Goal: Information Seeking & Learning: Learn about a topic

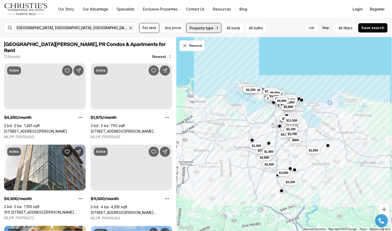
click at [212, 29] on button "Property type · 1" at bounding box center [203, 28] width 35 height 10
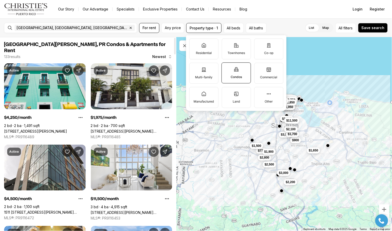
click at [128, 129] on link "[STREET_ADDRESS][PERSON_NAME][PERSON_NAME]" at bounding box center [132, 131] width 82 height 5
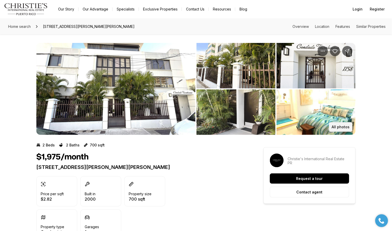
click at [342, 124] on button "All photos" at bounding box center [341, 127] width 24 height 10
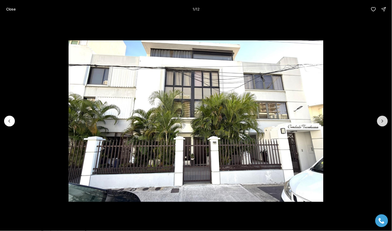
click at [379, 121] on button "Next slide" at bounding box center [382, 121] width 11 height 11
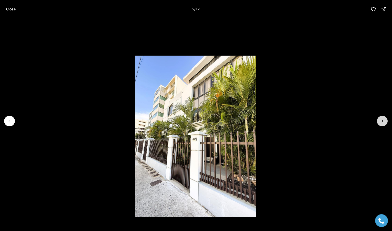
click at [379, 121] on button "Next slide" at bounding box center [382, 121] width 11 height 11
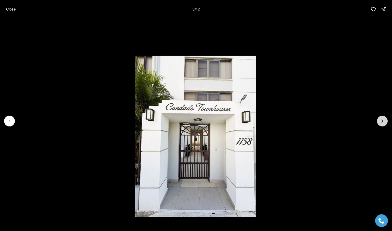
click at [379, 121] on button "Next slide" at bounding box center [382, 121] width 11 height 11
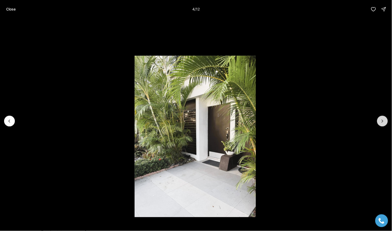
click at [379, 121] on button "Next slide" at bounding box center [382, 121] width 11 height 11
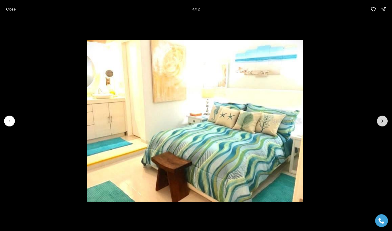
click at [379, 121] on button "Next slide" at bounding box center [382, 121] width 11 height 11
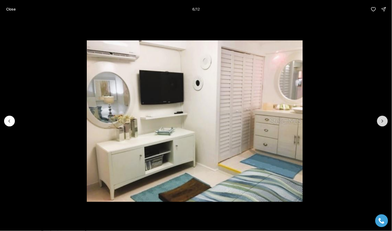
click at [379, 121] on button "Next slide" at bounding box center [382, 121] width 11 height 11
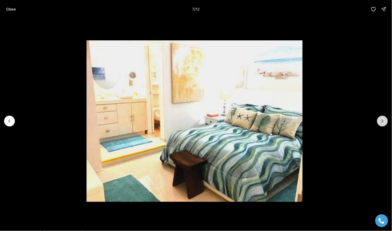
click at [379, 121] on button "Next slide" at bounding box center [382, 121] width 11 height 11
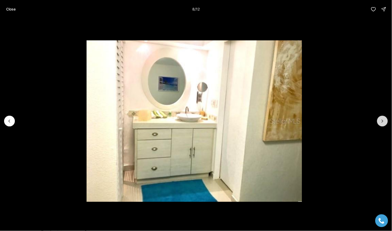
click at [379, 121] on button "Next slide" at bounding box center [382, 121] width 11 height 11
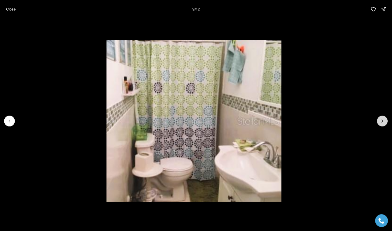
click at [379, 121] on button "Next slide" at bounding box center [382, 121] width 11 height 11
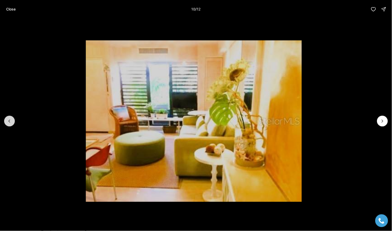
click at [13, 124] on button "Previous slide" at bounding box center [9, 121] width 11 height 11
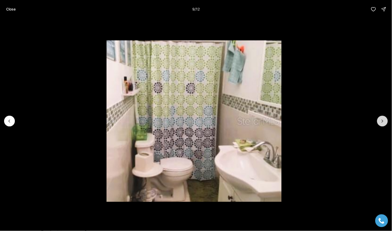
click at [387, 120] on button "Next slide" at bounding box center [382, 121] width 11 height 11
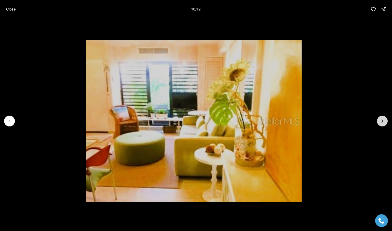
click at [387, 120] on button "Next slide" at bounding box center [382, 121] width 11 height 11
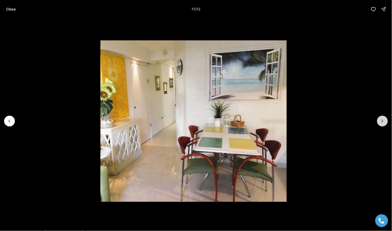
click at [387, 120] on button "Next slide" at bounding box center [382, 121] width 11 height 11
click at [387, 120] on div at bounding box center [382, 121] width 11 height 11
click at [382, 121] on div at bounding box center [382, 121] width 11 height 11
click at [16, 10] on button "Close" at bounding box center [11, 9] width 16 height 10
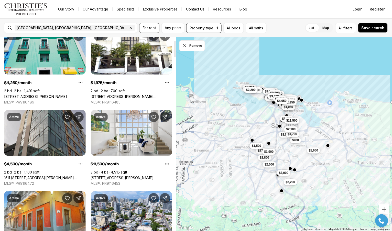
scroll to position [35, 0]
click at [42, 176] on link "1511 AVENIDA JUAN PONCE DE LEÓN CIUDADELA TORRE 800 #861, SAN JUAN PR, 00909" at bounding box center [45, 178] width 82 height 5
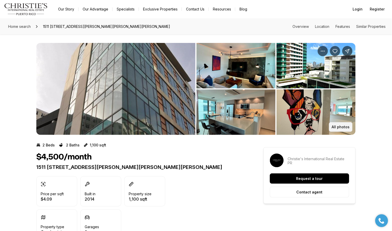
click at [341, 125] on p "All photos" at bounding box center [341, 127] width 18 height 4
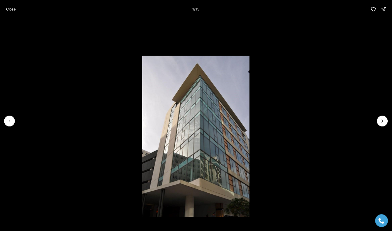
click at [377, 120] on li "1 of 15" at bounding box center [196, 121] width 392 height 206
click at [380, 121] on icon "Next slide" at bounding box center [382, 121] width 5 height 5
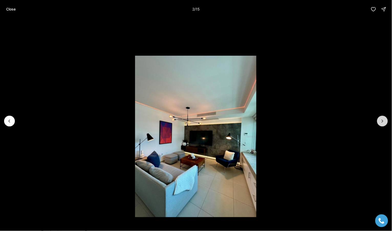
click at [380, 121] on icon "Next slide" at bounding box center [382, 121] width 5 height 5
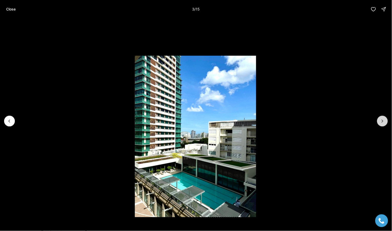
click at [380, 121] on icon "Next slide" at bounding box center [382, 121] width 5 height 5
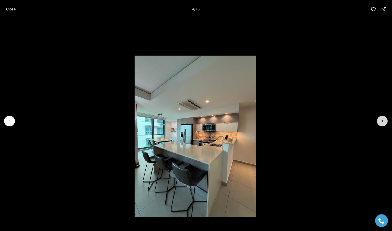
click at [380, 121] on icon "Next slide" at bounding box center [382, 121] width 5 height 5
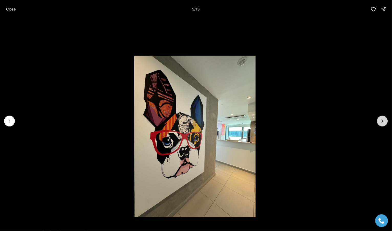
click at [380, 121] on icon "Next slide" at bounding box center [382, 121] width 5 height 5
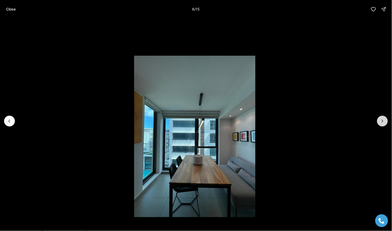
click at [380, 121] on icon "Next slide" at bounding box center [382, 121] width 5 height 5
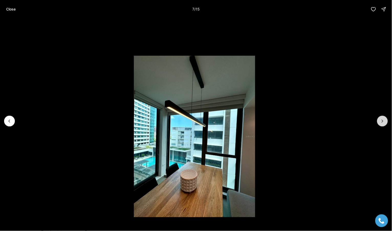
click at [380, 121] on icon "Next slide" at bounding box center [382, 121] width 5 height 5
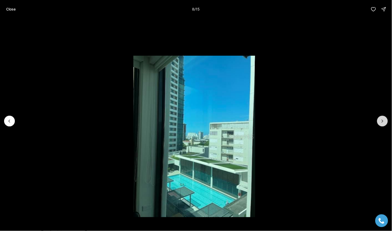
click at [380, 121] on icon "Next slide" at bounding box center [382, 121] width 5 height 5
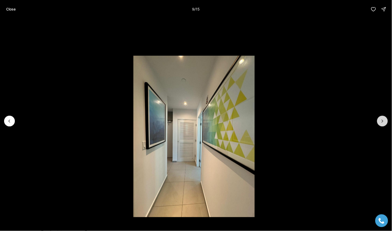
click at [380, 121] on icon "Next slide" at bounding box center [382, 121] width 5 height 5
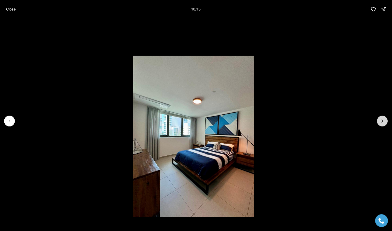
click at [380, 121] on icon "Next slide" at bounding box center [382, 121] width 5 height 5
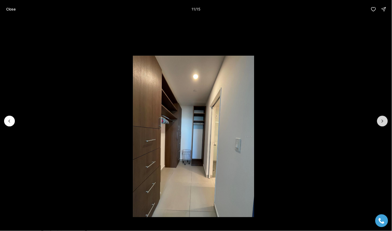
click at [380, 121] on icon "Next slide" at bounding box center [382, 121] width 5 height 5
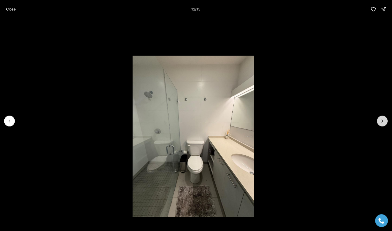
click at [380, 121] on icon "Next slide" at bounding box center [382, 121] width 5 height 5
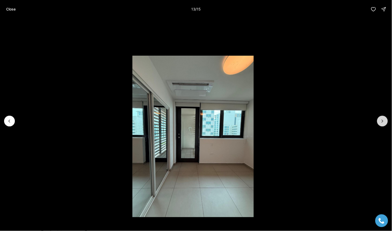
click at [380, 121] on icon "Next slide" at bounding box center [382, 121] width 5 height 5
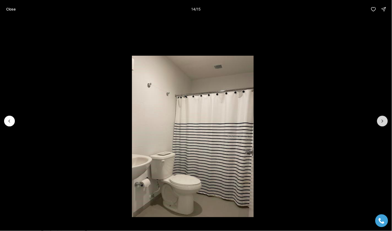
click at [380, 121] on icon "Next slide" at bounding box center [382, 121] width 5 height 5
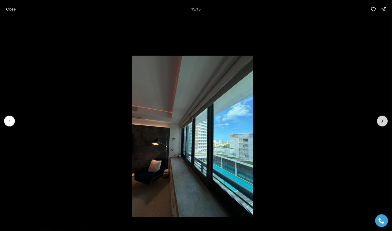
click at [380, 121] on div at bounding box center [382, 121] width 11 height 11
click at [378, 121] on div at bounding box center [382, 121] width 11 height 11
click at [12, 9] on p "Close" at bounding box center [10, 9] width 9 height 4
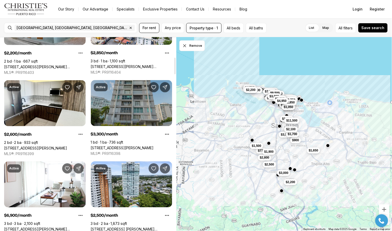
scroll to position [237, 0]
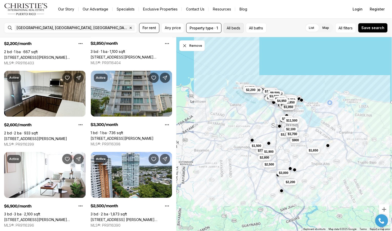
click at [232, 28] on button "All beds" at bounding box center [234, 28] width 20 height 10
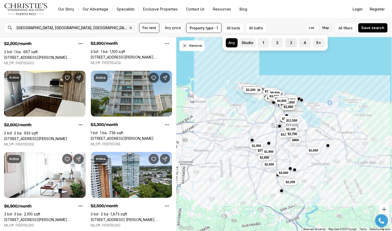
click at [294, 42] on label "3" at bounding box center [291, 42] width 12 height 9
click at [290, 42] on button "3" at bounding box center [287, 40] width 5 height 5
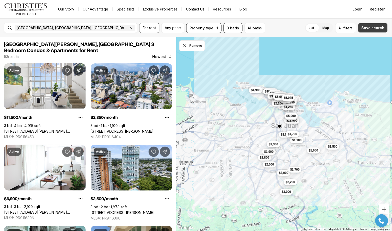
click at [368, 28] on span "Save search" at bounding box center [373, 28] width 23 height 4
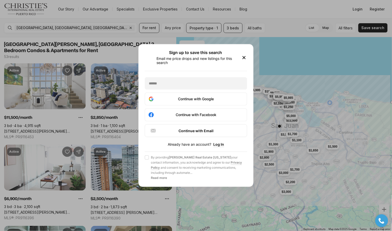
click at [244, 55] on icon "button" at bounding box center [244, 58] width 6 height 6
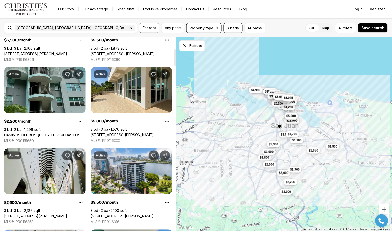
scroll to position [161, 0]
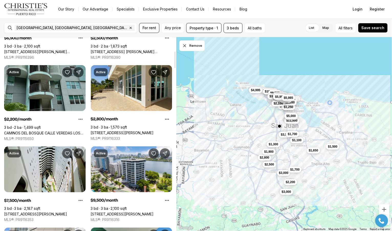
click at [43, 131] on link "CAMINOS DEL BOSQUE CALLE VEREDAS LOS PINOS #Apt. [STREET_ADDRESS][PERSON_NAME]" at bounding box center [45, 133] width 82 height 5
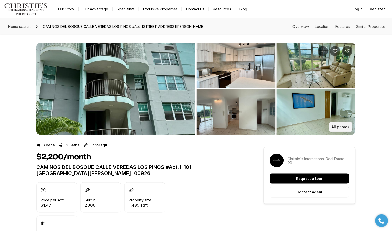
click at [334, 124] on button "All photos" at bounding box center [341, 127] width 24 height 10
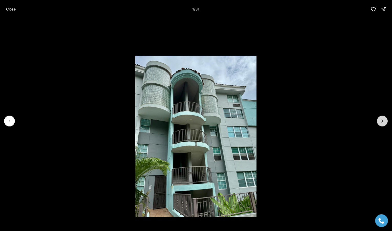
click at [386, 120] on button "Next slide" at bounding box center [382, 121] width 11 height 11
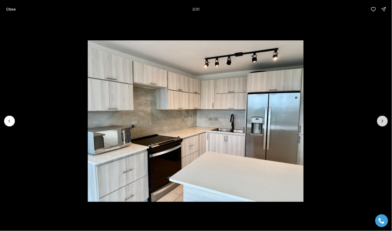
click at [386, 120] on button "Next slide" at bounding box center [382, 121] width 11 height 11
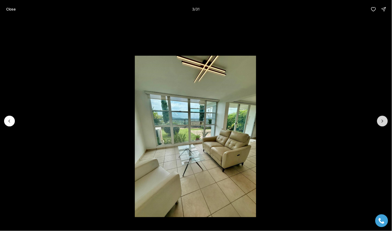
click at [386, 120] on button "Next slide" at bounding box center [382, 121] width 11 height 11
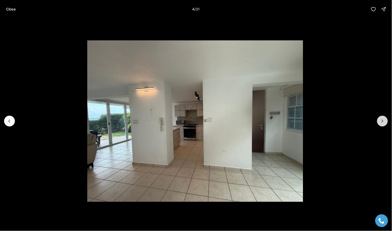
click at [386, 120] on button "Next slide" at bounding box center [382, 121] width 11 height 11
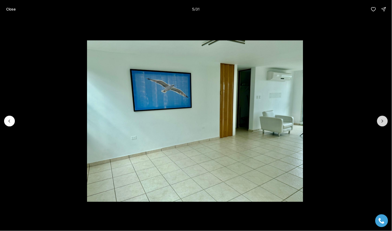
click at [386, 120] on button "Next slide" at bounding box center [382, 121] width 11 height 11
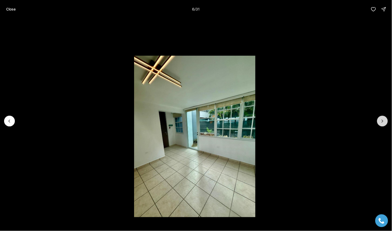
click at [386, 120] on button "Next slide" at bounding box center [382, 121] width 11 height 11
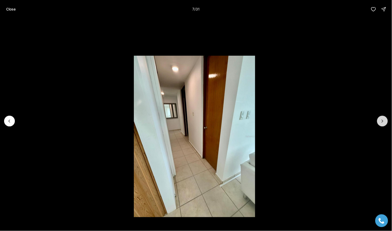
click at [386, 120] on button "Next slide" at bounding box center [382, 121] width 11 height 11
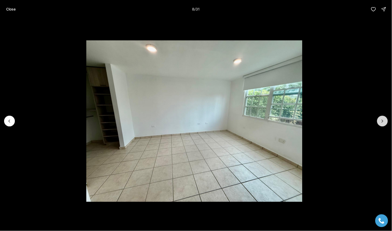
click at [386, 120] on button "Next slide" at bounding box center [382, 121] width 11 height 11
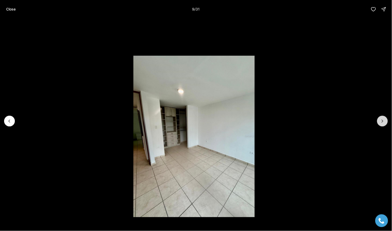
click at [386, 120] on button "Next slide" at bounding box center [382, 121] width 11 height 11
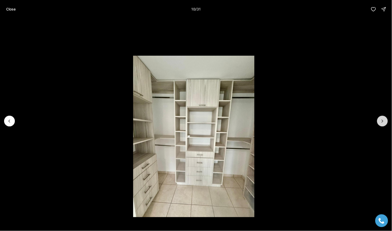
click at [386, 120] on button "Next slide" at bounding box center [382, 121] width 11 height 11
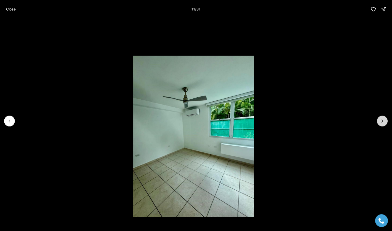
click at [386, 120] on button "Next slide" at bounding box center [382, 121] width 11 height 11
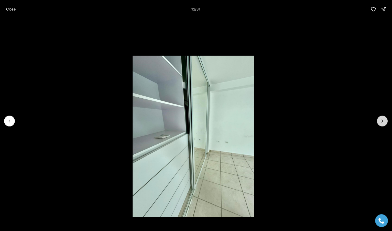
click at [386, 120] on button "Next slide" at bounding box center [382, 121] width 11 height 11
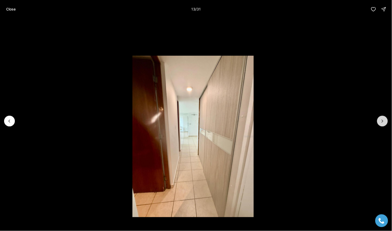
click at [386, 120] on button "Next slide" at bounding box center [382, 121] width 11 height 11
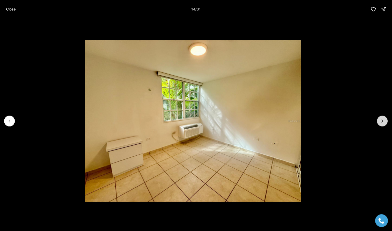
click at [386, 120] on button "Next slide" at bounding box center [382, 121] width 11 height 11
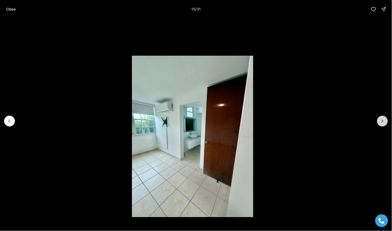
click at [386, 120] on button "Next slide" at bounding box center [382, 121] width 11 height 11
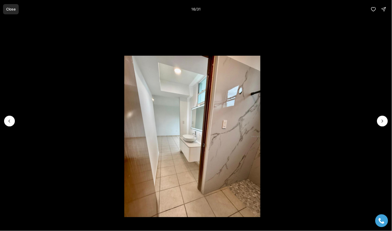
click at [10, 9] on p "Close" at bounding box center [10, 9] width 9 height 4
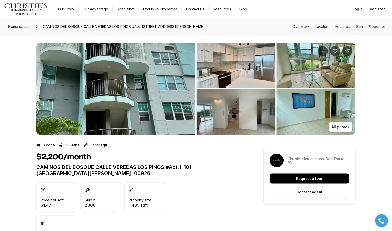
click at [316, 72] on img "View image gallery" at bounding box center [316, 66] width 79 height 46
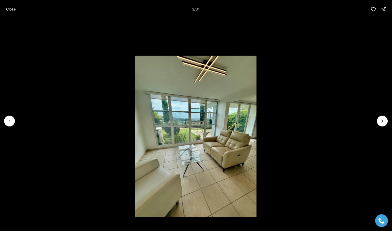
click at [204, 139] on img "3 of 31" at bounding box center [196, 137] width 122 height 162
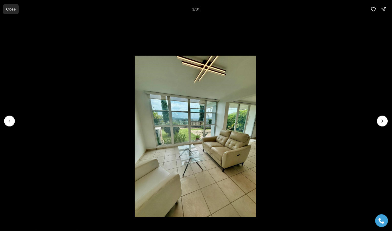
click at [9, 7] on p "Close" at bounding box center [10, 9] width 9 height 4
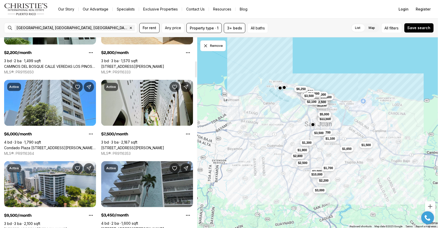
scroll to position [293, 0]
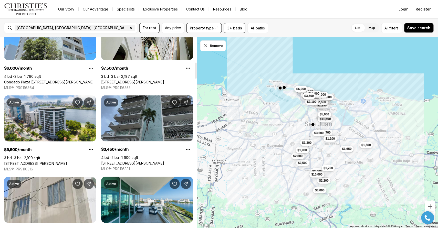
click at [146, 161] on link "[STREET_ADDRESS][PERSON_NAME]" at bounding box center [132, 163] width 63 height 5
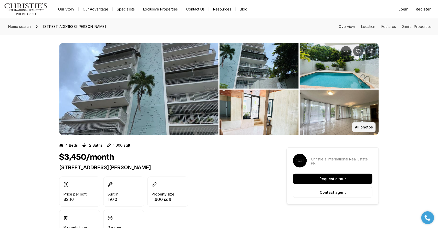
click at [361, 129] on p "All photos" at bounding box center [364, 127] width 18 height 4
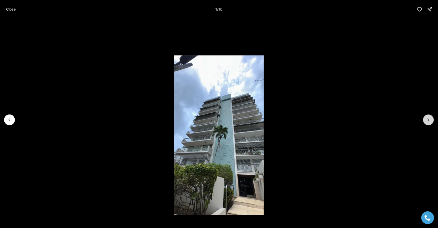
click at [425, 118] on button "Next slide" at bounding box center [428, 119] width 11 height 11
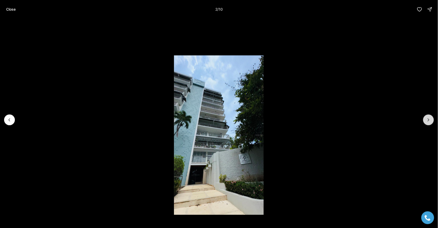
click at [425, 118] on button "Next slide" at bounding box center [428, 119] width 11 height 11
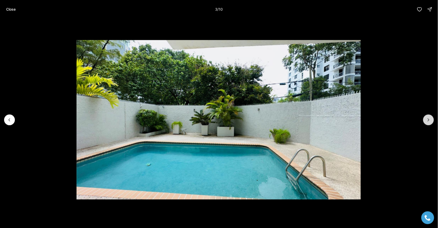
click at [425, 118] on button "Next slide" at bounding box center [428, 119] width 11 height 11
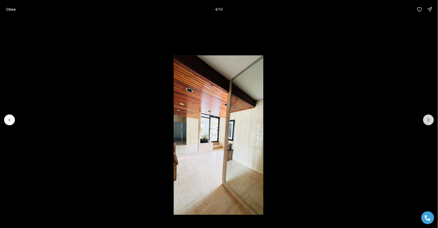
click at [425, 118] on button "Next slide" at bounding box center [428, 119] width 11 height 11
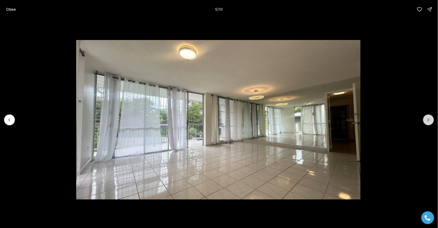
click at [425, 118] on button "Next slide" at bounding box center [428, 119] width 11 height 11
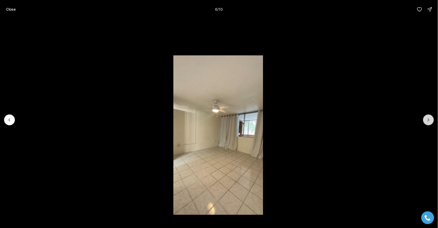
click at [425, 118] on button "Next slide" at bounding box center [428, 119] width 11 height 11
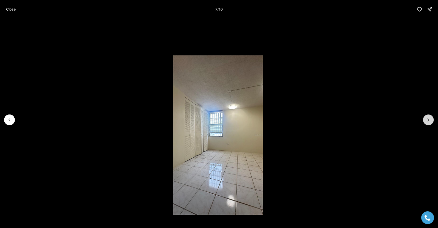
click at [425, 118] on button "Next slide" at bounding box center [428, 119] width 11 height 11
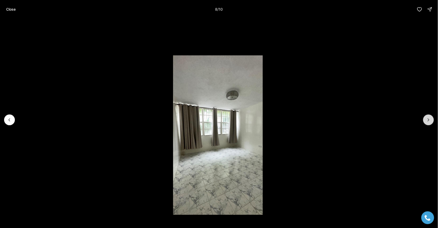
click at [425, 118] on button "Next slide" at bounding box center [428, 119] width 11 height 11
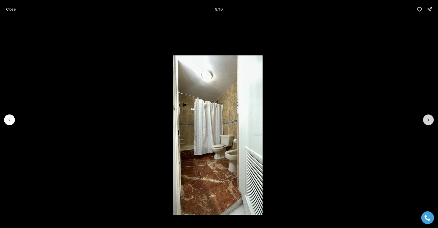
click at [425, 118] on button "Next slide" at bounding box center [428, 119] width 11 height 11
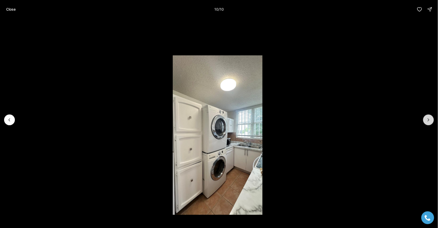
click at [425, 118] on div at bounding box center [428, 119] width 11 height 11
click at [429, 119] on div at bounding box center [428, 119] width 11 height 11
click at [425, 120] on div at bounding box center [428, 119] width 11 height 11
click at [12, 123] on button "Previous slide" at bounding box center [9, 119] width 11 height 11
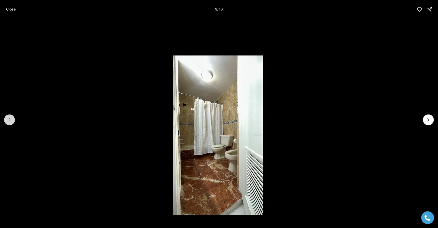
click at [12, 123] on button "Previous slide" at bounding box center [9, 119] width 11 height 11
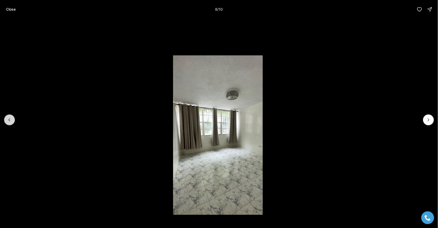
click at [12, 123] on button "Previous slide" at bounding box center [9, 119] width 11 height 11
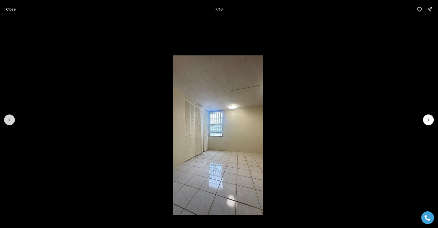
click at [12, 123] on button "Previous slide" at bounding box center [9, 119] width 11 height 11
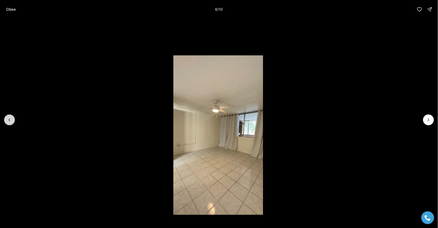
click at [12, 123] on button "Previous slide" at bounding box center [9, 119] width 11 height 11
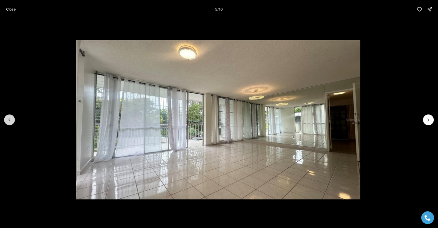
click at [12, 123] on button "Previous slide" at bounding box center [9, 119] width 11 height 11
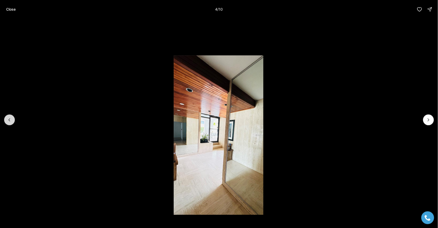
click at [12, 123] on button "Previous slide" at bounding box center [9, 119] width 11 height 11
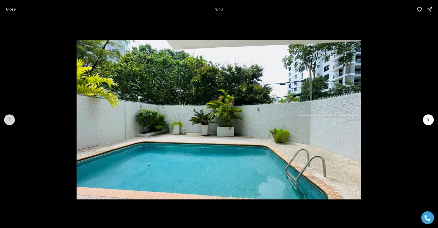
click at [12, 123] on button "Previous slide" at bounding box center [9, 119] width 11 height 11
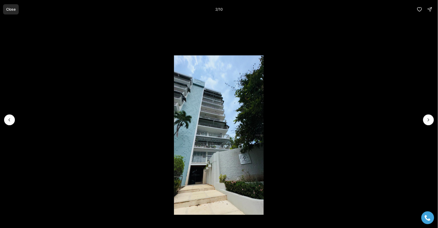
click at [16, 6] on button "Close" at bounding box center [11, 9] width 16 height 10
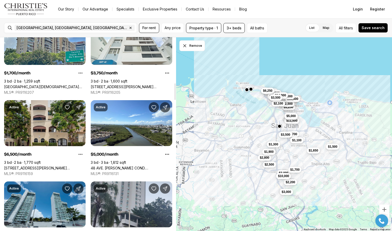
scroll to position [535, 0]
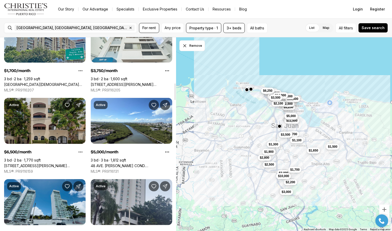
click at [45, 164] on link "14A CERVANTES #2, SAN JUAN PR, 00907" at bounding box center [45, 166] width 82 height 5
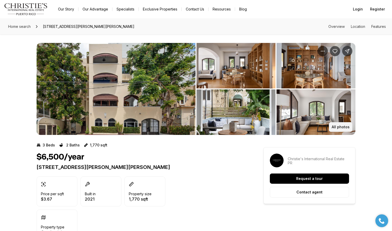
click at [346, 128] on p "All photos" at bounding box center [341, 127] width 18 height 4
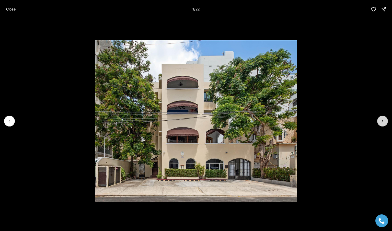
click at [382, 120] on icon "Next slide" at bounding box center [382, 121] width 5 height 5
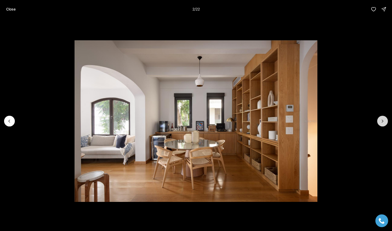
click at [382, 120] on icon "Next slide" at bounding box center [382, 121] width 5 height 5
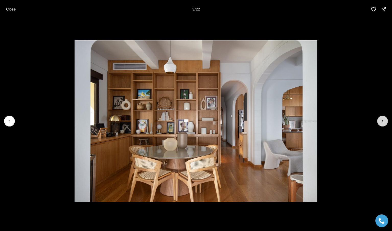
click at [382, 120] on icon "Next slide" at bounding box center [382, 121] width 5 height 5
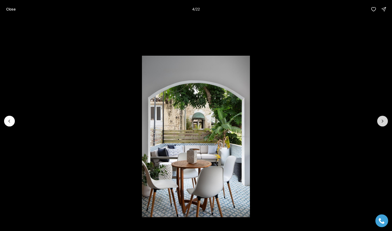
click at [382, 120] on icon "Next slide" at bounding box center [382, 121] width 5 height 5
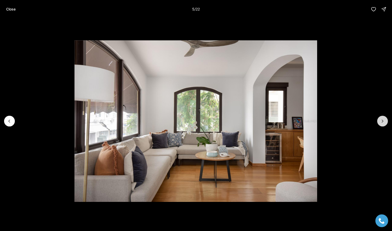
click at [382, 120] on icon "Next slide" at bounding box center [382, 121] width 5 height 5
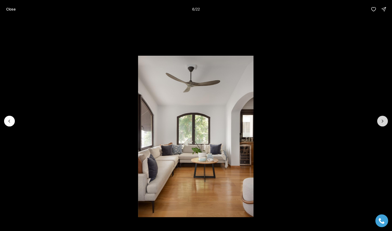
click at [382, 120] on icon "Next slide" at bounding box center [382, 121] width 5 height 5
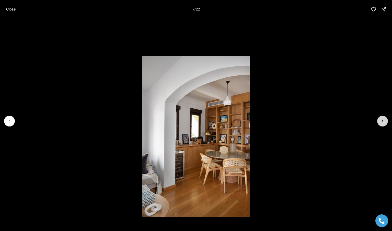
click at [382, 120] on icon "Next slide" at bounding box center [382, 121] width 5 height 5
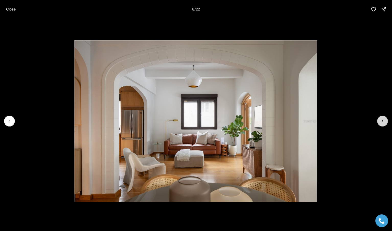
click at [382, 120] on icon "Next slide" at bounding box center [382, 121] width 5 height 5
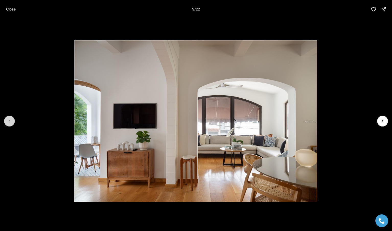
click at [5, 123] on button "Previous slide" at bounding box center [9, 121] width 11 height 11
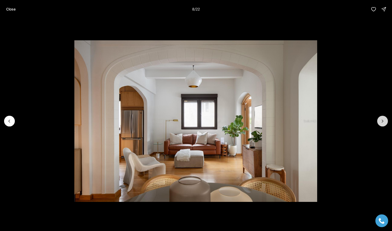
click at [381, 122] on icon "Next slide" at bounding box center [382, 121] width 5 height 5
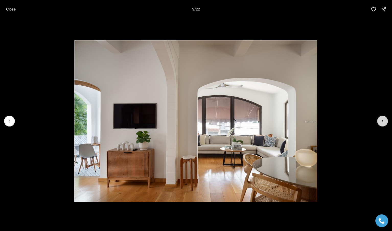
click at [381, 122] on icon "Next slide" at bounding box center [382, 121] width 5 height 5
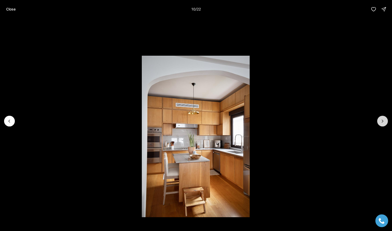
click at [381, 122] on icon "Next slide" at bounding box center [382, 121] width 5 height 5
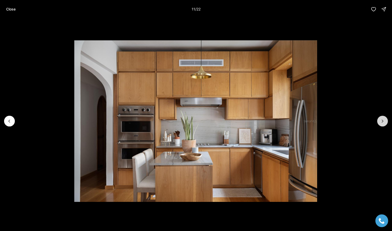
click at [381, 122] on icon "Next slide" at bounding box center [382, 121] width 5 height 5
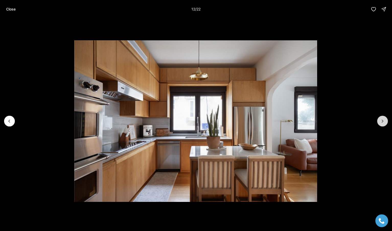
click at [381, 122] on icon "Next slide" at bounding box center [382, 121] width 5 height 5
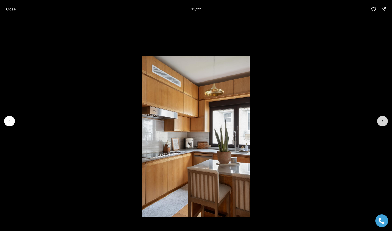
click at [381, 122] on icon "Next slide" at bounding box center [382, 121] width 5 height 5
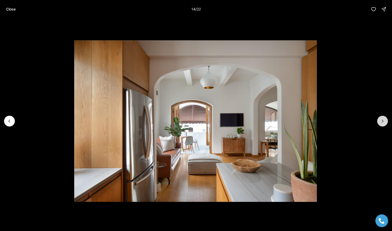
click at [381, 122] on icon "Next slide" at bounding box center [382, 121] width 5 height 5
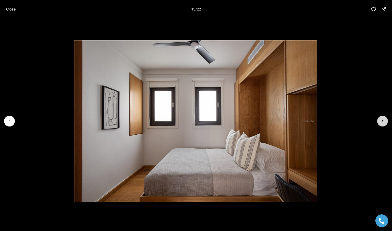
click at [381, 122] on icon "Next slide" at bounding box center [382, 121] width 5 height 5
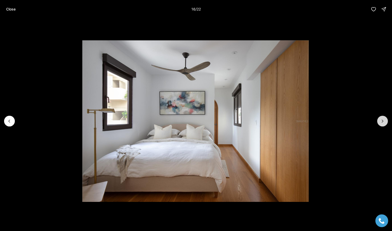
click at [381, 122] on icon "Next slide" at bounding box center [382, 121] width 5 height 5
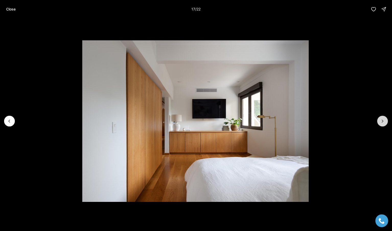
click at [381, 122] on icon "Next slide" at bounding box center [382, 121] width 5 height 5
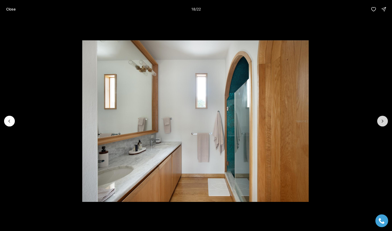
click at [381, 122] on icon "Next slide" at bounding box center [382, 121] width 5 height 5
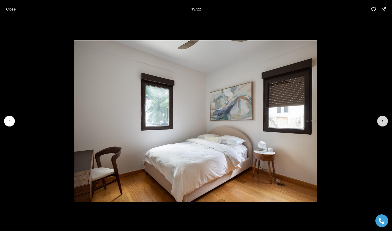
click at [381, 122] on icon "Next slide" at bounding box center [382, 121] width 5 height 5
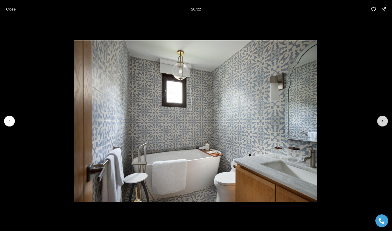
click at [381, 122] on icon "Next slide" at bounding box center [382, 121] width 5 height 5
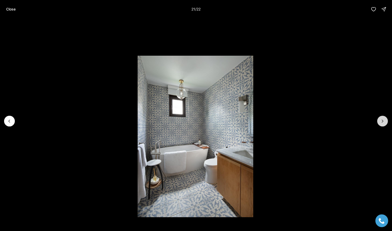
click at [381, 122] on icon "Next slide" at bounding box center [382, 121] width 5 height 5
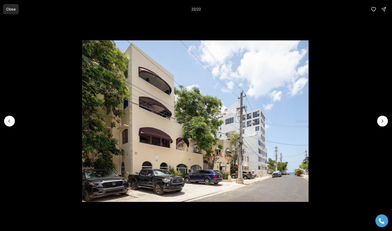
click at [13, 13] on button "Close" at bounding box center [11, 9] width 16 height 10
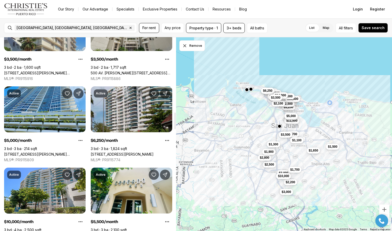
scroll to position [878, 0]
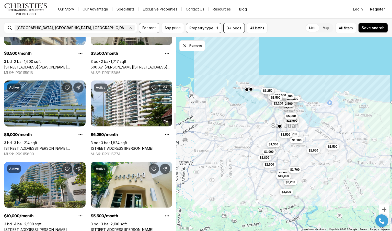
click at [23, 146] on link "[STREET_ADDRESS][PERSON_NAME][PERSON_NAME]" at bounding box center [45, 148] width 82 height 5
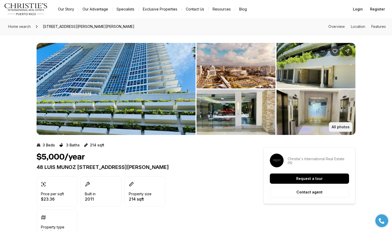
click at [338, 125] on p "All photos" at bounding box center [341, 127] width 18 height 4
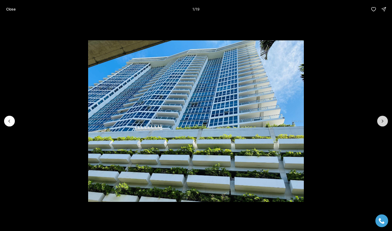
click at [380, 120] on icon "Next slide" at bounding box center [382, 121] width 5 height 5
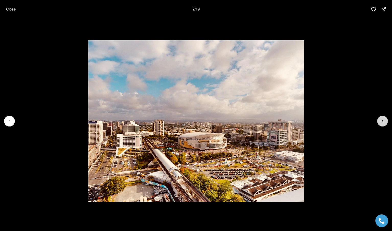
click at [380, 120] on icon "Next slide" at bounding box center [382, 121] width 5 height 5
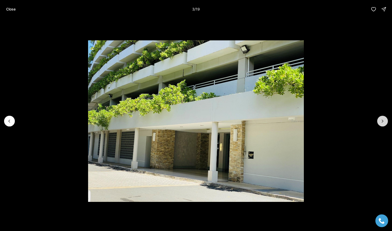
click at [380, 120] on icon "Next slide" at bounding box center [382, 121] width 5 height 5
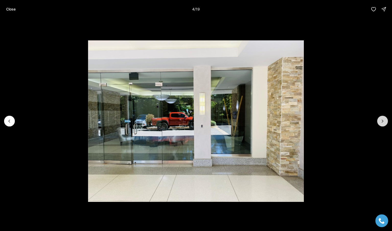
click at [380, 120] on icon "Next slide" at bounding box center [382, 121] width 5 height 5
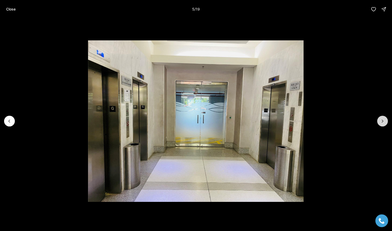
click at [380, 120] on icon "Next slide" at bounding box center [382, 121] width 5 height 5
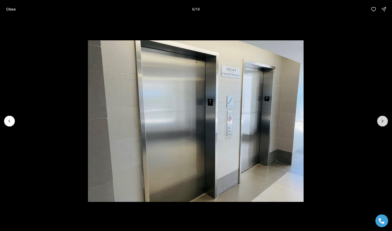
click at [380, 120] on icon "Next slide" at bounding box center [382, 121] width 5 height 5
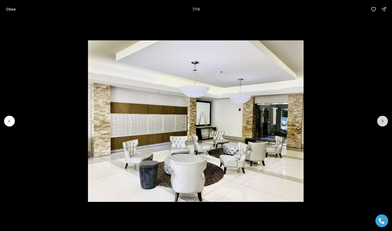
click at [380, 120] on icon "Next slide" at bounding box center [382, 121] width 5 height 5
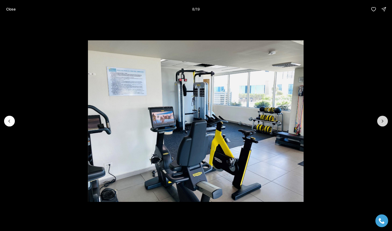
click at [380, 120] on icon "Next slide" at bounding box center [382, 121] width 5 height 5
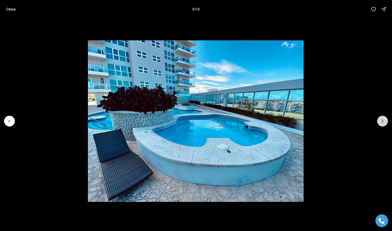
click at [380, 120] on icon "Next slide" at bounding box center [382, 121] width 5 height 5
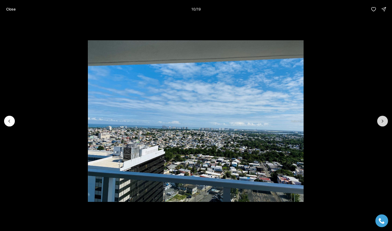
click at [380, 120] on icon "Next slide" at bounding box center [382, 121] width 5 height 5
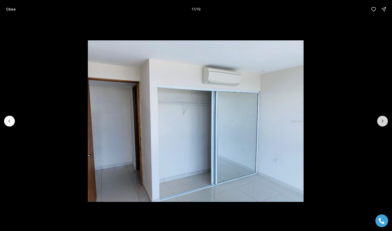
click at [380, 120] on icon "Next slide" at bounding box center [382, 121] width 5 height 5
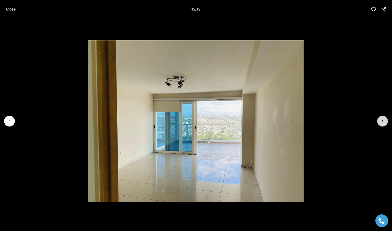
click at [380, 120] on icon "Next slide" at bounding box center [382, 121] width 5 height 5
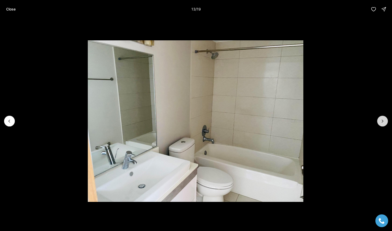
click at [380, 120] on icon "Next slide" at bounding box center [382, 121] width 5 height 5
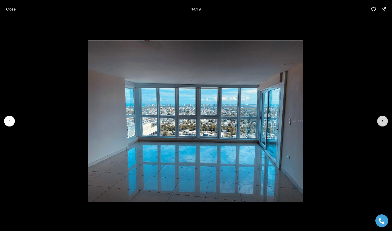
click at [380, 120] on icon "Next slide" at bounding box center [382, 121] width 5 height 5
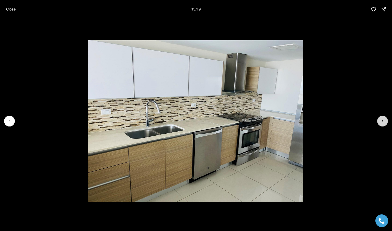
click at [380, 120] on icon "Next slide" at bounding box center [382, 121] width 5 height 5
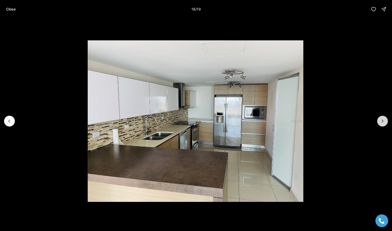
click at [380, 120] on icon "Next slide" at bounding box center [382, 121] width 5 height 5
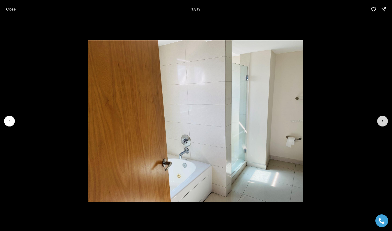
click at [380, 120] on icon "Next slide" at bounding box center [382, 121] width 5 height 5
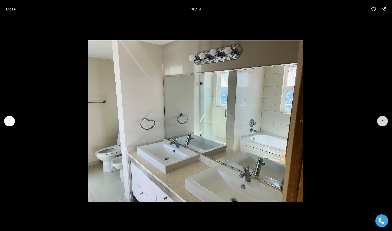
click at [380, 120] on icon "Next slide" at bounding box center [382, 121] width 5 height 5
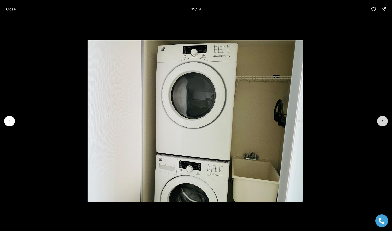
click at [380, 120] on div at bounding box center [383, 121] width 11 height 11
click at [9, 10] on p "Close" at bounding box center [10, 9] width 9 height 4
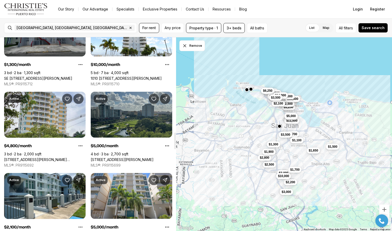
scroll to position [1112, 0]
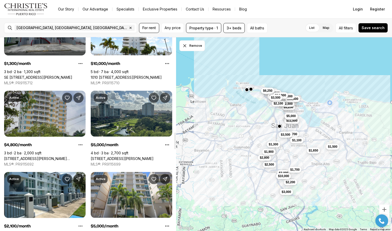
click at [62, 157] on link "[STREET_ADDRESS][PERSON_NAME][PERSON_NAME]" at bounding box center [45, 159] width 82 height 5
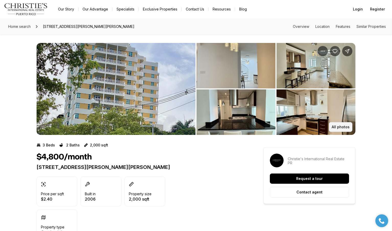
click at [347, 127] on p "All photos" at bounding box center [341, 127] width 18 height 4
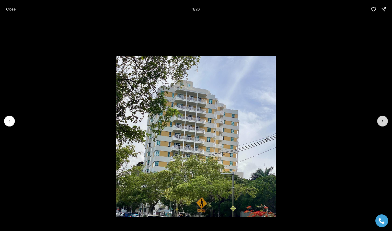
click at [386, 120] on button "Next slide" at bounding box center [383, 121] width 11 height 11
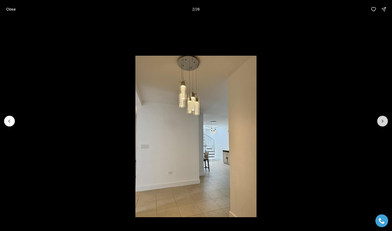
click at [386, 120] on button "Next slide" at bounding box center [383, 121] width 11 height 11
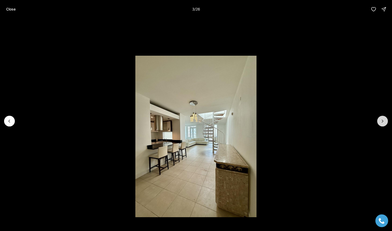
click at [386, 120] on button "Next slide" at bounding box center [383, 121] width 11 height 11
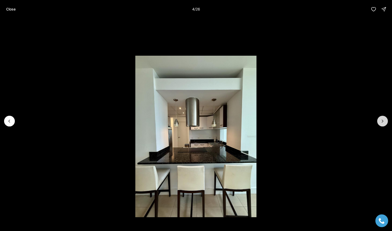
click at [386, 120] on button "Next slide" at bounding box center [383, 121] width 11 height 11
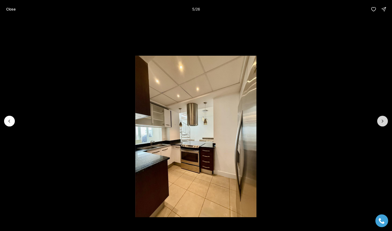
click at [386, 120] on button "Next slide" at bounding box center [383, 121] width 11 height 11
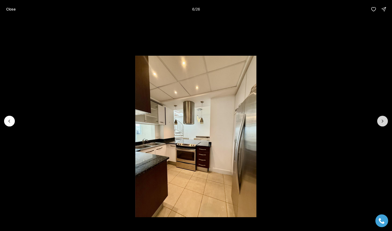
click at [386, 120] on button "Next slide" at bounding box center [383, 121] width 11 height 11
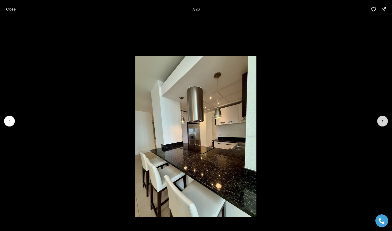
click at [386, 120] on button "Next slide" at bounding box center [383, 121] width 11 height 11
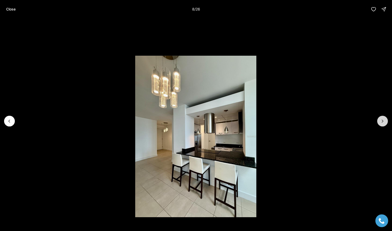
click at [386, 120] on button "Next slide" at bounding box center [383, 121] width 11 height 11
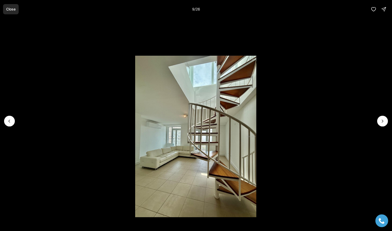
click at [7, 11] on p "Close" at bounding box center [10, 9] width 9 height 4
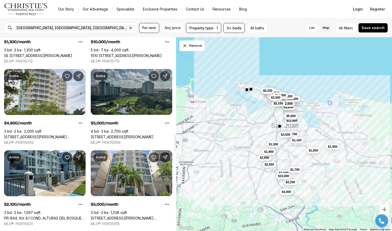
scroll to position [1139, 0]
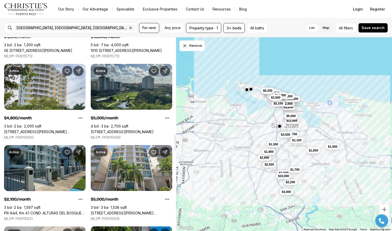
click at [43, 211] on link "PR-844, Km 4.1 COND. ALTURAS DEL BOSQUE #26-03, [GEOGRAPHIC_DATA][PERSON_NAME],…" at bounding box center [45, 213] width 82 height 5
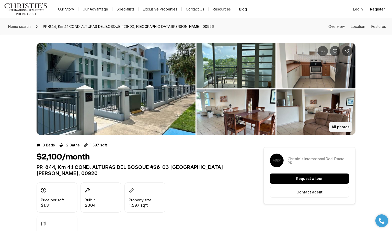
click at [342, 127] on p "All photos" at bounding box center [341, 127] width 18 height 4
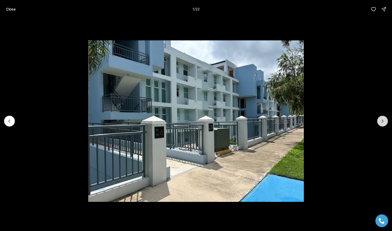
click at [384, 120] on icon "Next slide" at bounding box center [382, 121] width 5 height 5
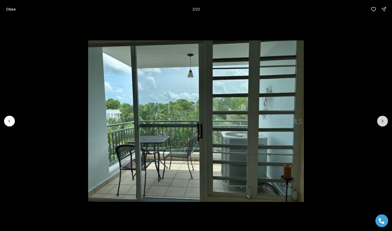
click at [384, 120] on icon "Next slide" at bounding box center [382, 121] width 5 height 5
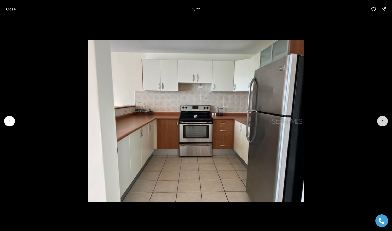
click at [384, 120] on icon "Next slide" at bounding box center [382, 121] width 5 height 5
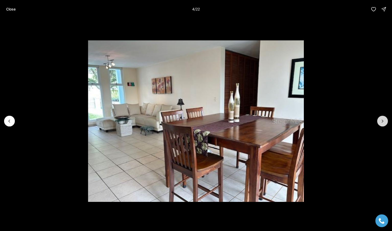
click at [384, 120] on icon "Next slide" at bounding box center [382, 121] width 5 height 5
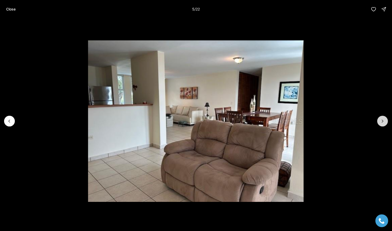
click at [384, 120] on icon "Next slide" at bounding box center [382, 121] width 5 height 5
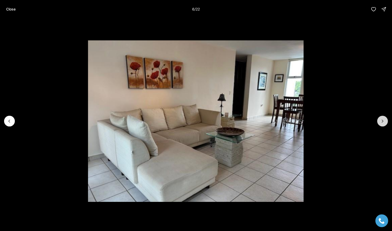
click at [384, 120] on icon "Next slide" at bounding box center [382, 121] width 5 height 5
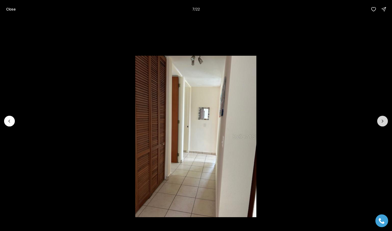
click at [384, 120] on icon "Next slide" at bounding box center [382, 121] width 5 height 5
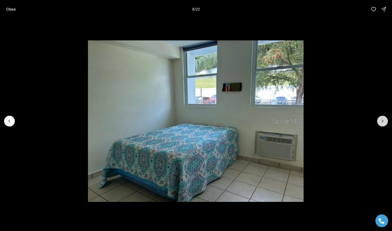
click at [384, 120] on icon "Next slide" at bounding box center [382, 121] width 5 height 5
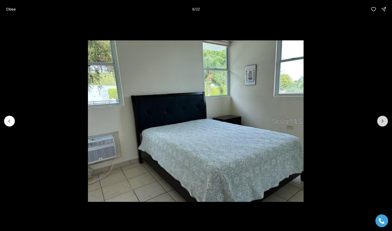
click at [384, 120] on icon "Next slide" at bounding box center [382, 121] width 5 height 5
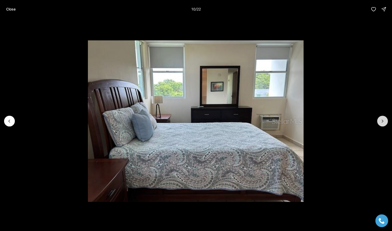
click at [384, 120] on icon "Next slide" at bounding box center [382, 121] width 5 height 5
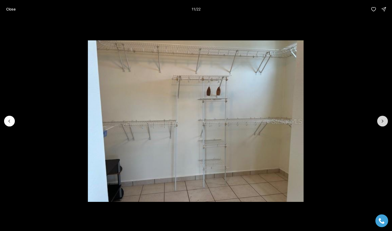
click at [384, 120] on icon "Next slide" at bounding box center [382, 121] width 5 height 5
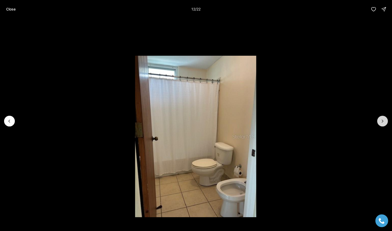
click at [384, 120] on icon "Next slide" at bounding box center [382, 121] width 5 height 5
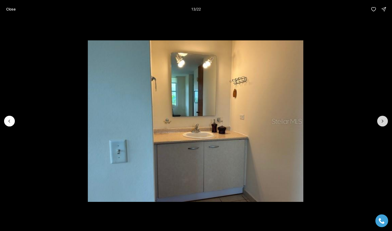
click at [384, 120] on icon "Next slide" at bounding box center [382, 121] width 5 height 5
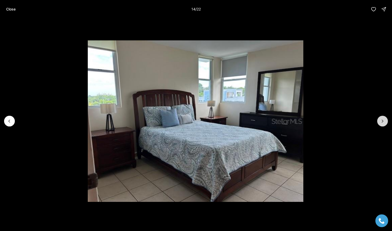
click at [384, 120] on icon "Next slide" at bounding box center [382, 121] width 5 height 5
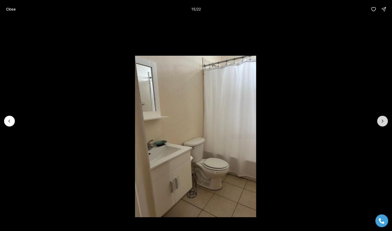
click at [384, 120] on icon "Next slide" at bounding box center [382, 121] width 5 height 5
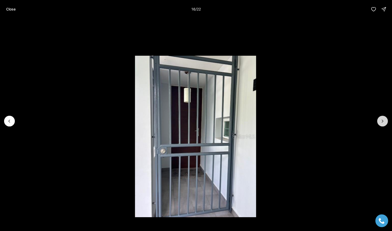
click at [384, 120] on icon "Next slide" at bounding box center [382, 121] width 5 height 5
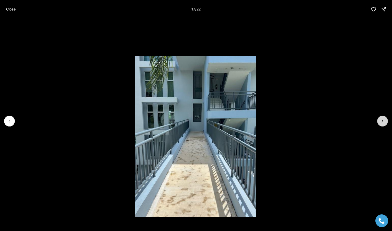
click at [384, 120] on icon "Next slide" at bounding box center [382, 121] width 5 height 5
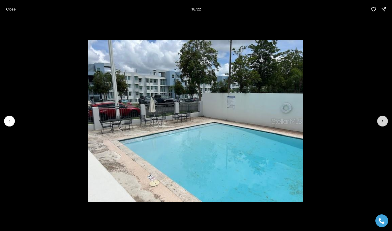
click at [384, 120] on icon "Next slide" at bounding box center [382, 121] width 5 height 5
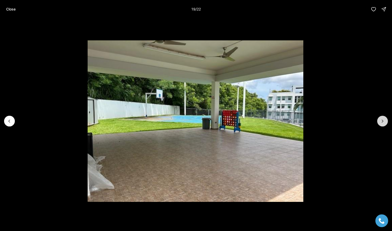
click at [384, 120] on icon "Next slide" at bounding box center [382, 121] width 5 height 5
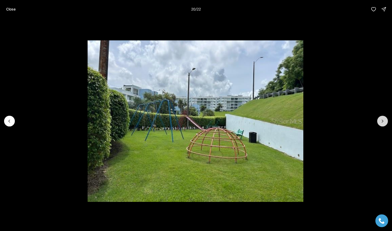
click at [384, 120] on icon "Next slide" at bounding box center [382, 121] width 5 height 5
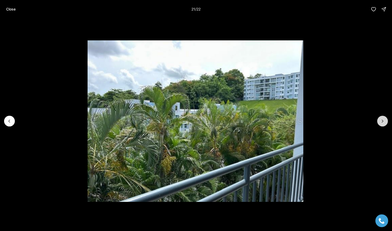
click at [384, 120] on icon "Next slide" at bounding box center [382, 121] width 5 height 5
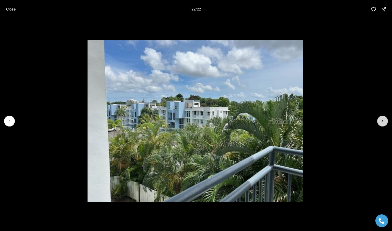
click at [384, 120] on div at bounding box center [383, 121] width 11 height 11
click at [17, 8] on button "Close" at bounding box center [11, 9] width 16 height 10
